Goal: Task Accomplishment & Management: Use online tool/utility

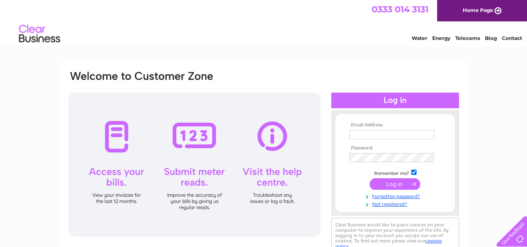
type input "office@butepets.co.uk"
click at [399, 182] on input "submit" at bounding box center [395, 184] width 51 height 12
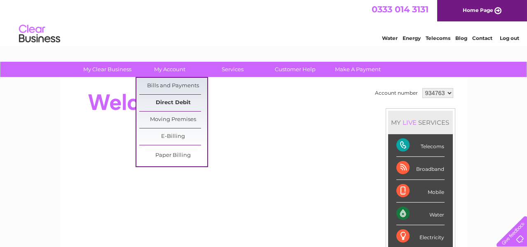
click at [177, 100] on link "Direct Debit" at bounding box center [173, 103] width 68 height 16
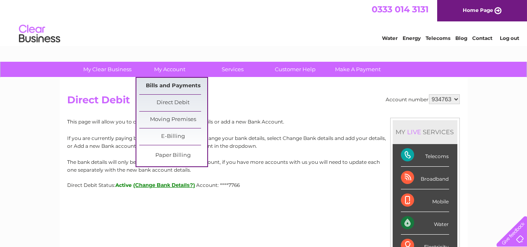
click at [173, 89] on link "Bills and Payments" at bounding box center [173, 86] width 68 height 16
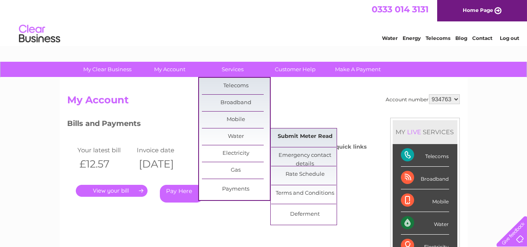
click at [286, 134] on link "Submit Meter Read" at bounding box center [305, 137] width 68 height 16
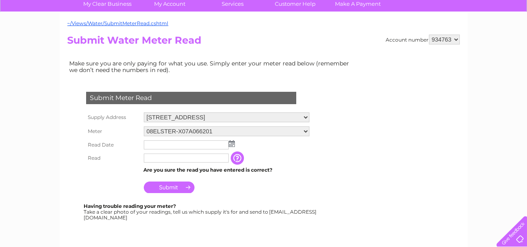
scroll to position [78, 0]
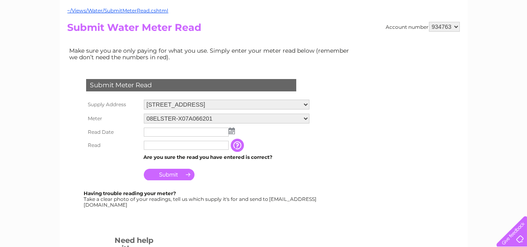
click at [154, 146] on input "text" at bounding box center [186, 145] width 85 height 9
click at [146, 147] on input "53" at bounding box center [187, 146] width 86 height 10
type input "0053"
click at [232, 131] on img at bounding box center [232, 131] width 6 height 7
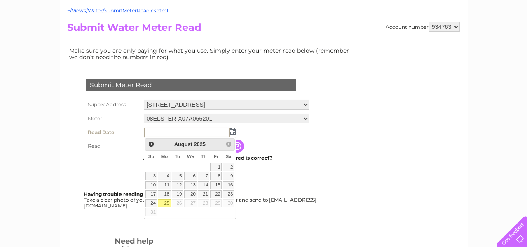
click at [167, 201] on link "25" at bounding box center [164, 203] width 13 height 8
type input "2025/08/25"
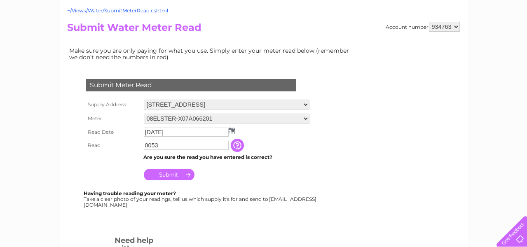
scroll to position [157, 0]
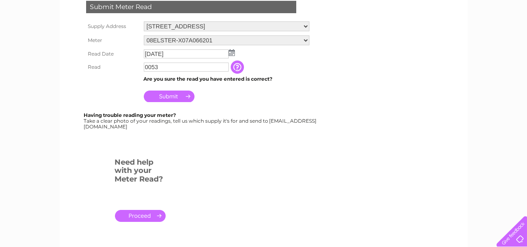
click at [178, 98] on input "Submit" at bounding box center [169, 97] width 51 height 12
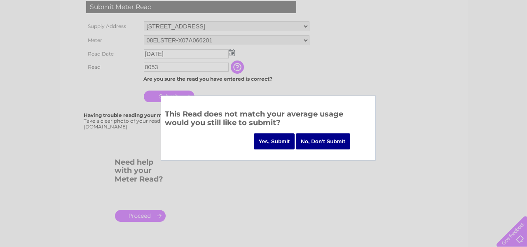
click at [316, 139] on input "No, Don't Submit" at bounding box center [323, 142] width 54 height 16
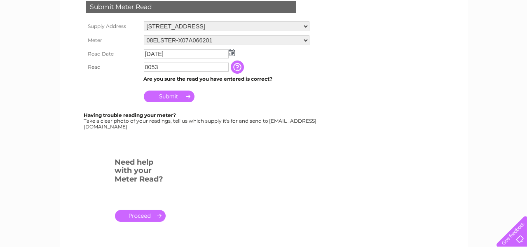
click at [245, 61] on input "button" at bounding box center [238, 67] width 15 height 13
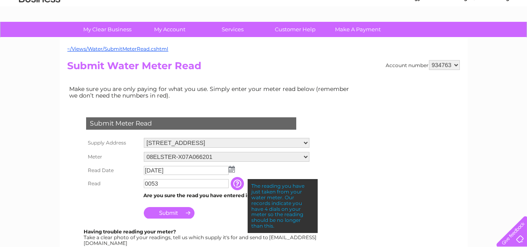
scroll to position [39, 0]
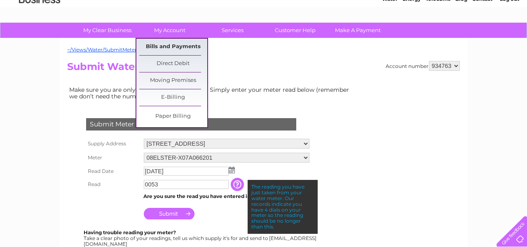
click at [173, 44] on link "Bills and Payments" at bounding box center [173, 47] width 68 height 16
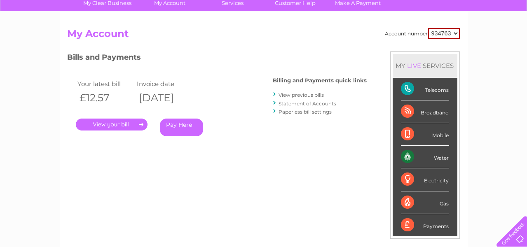
scroll to position [78, 0]
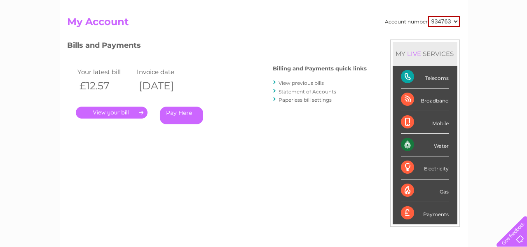
click at [128, 113] on link "." at bounding box center [112, 113] width 72 height 12
